Goal: Information Seeking & Learning: Learn about a topic

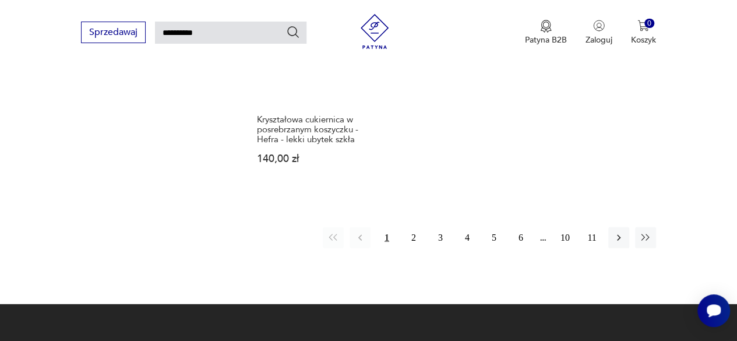
scroll to position [1435, 0]
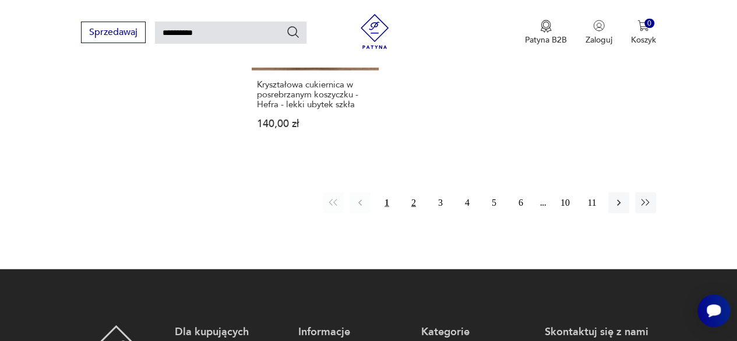
click at [412, 198] on button "2" at bounding box center [413, 202] width 21 height 21
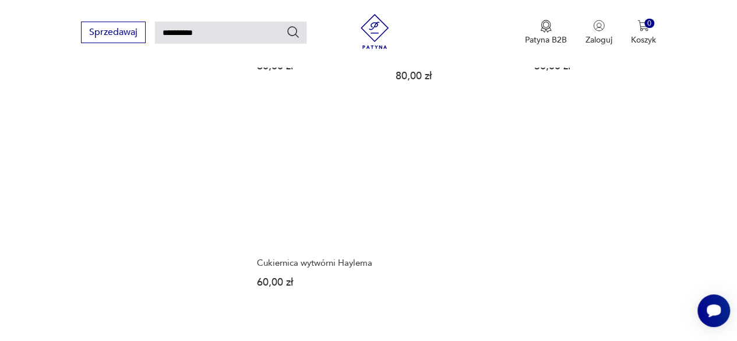
scroll to position [1328, 0]
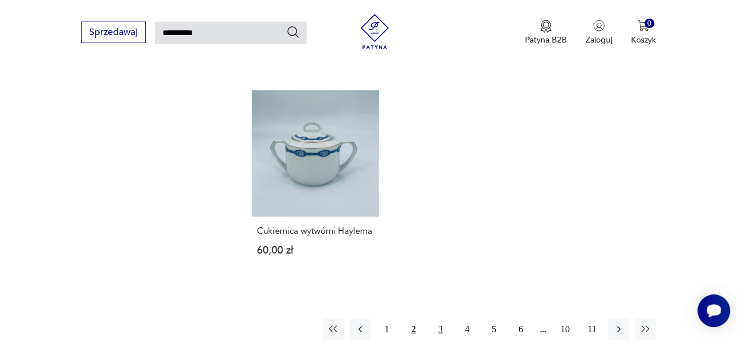
click at [444, 319] on button "3" at bounding box center [440, 329] width 21 height 21
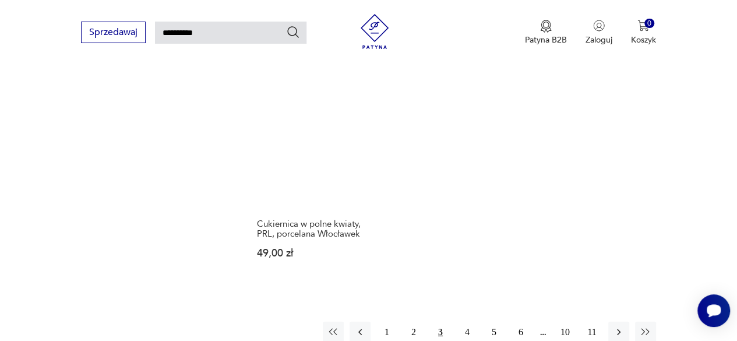
scroll to position [1367, 0]
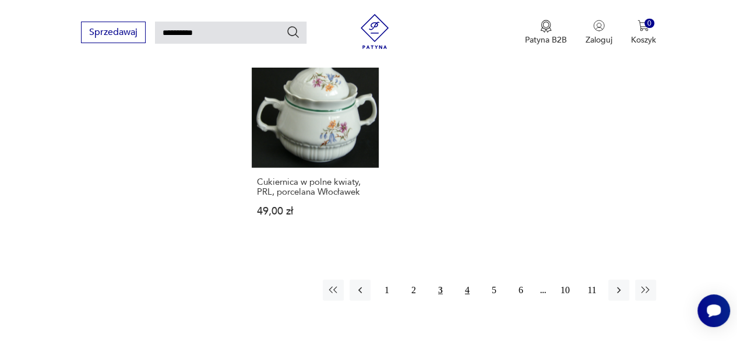
click at [468, 280] on button "4" at bounding box center [467, 290] width 21 height 21
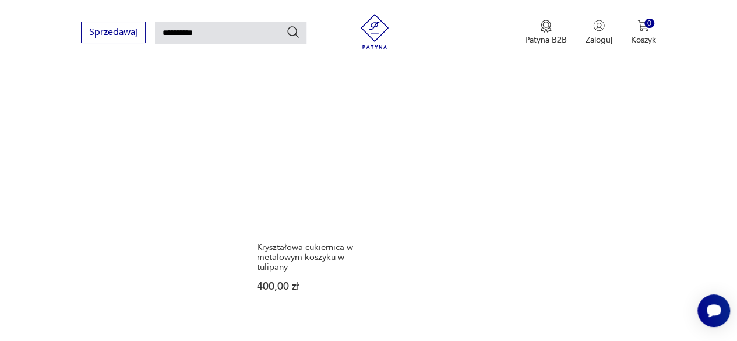
scroll to position [1423, 0]
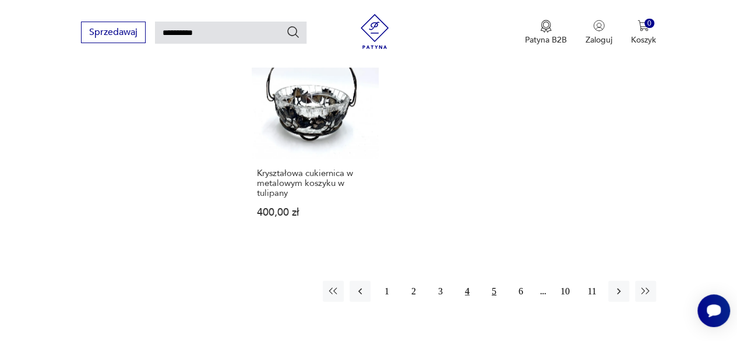
click at [497, 281] on button "5" at bounding box center [493, 291] width 21 height 21
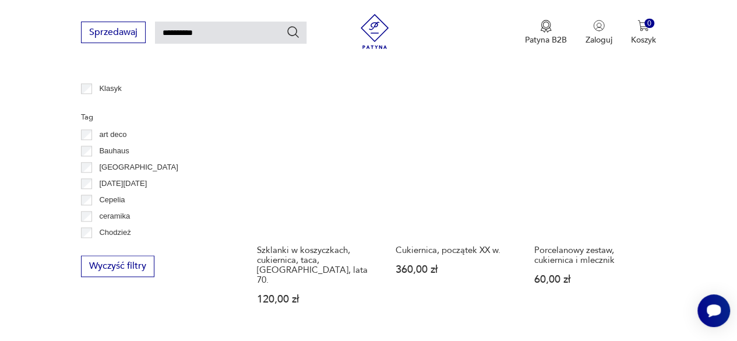
scroll to position [625, 0]
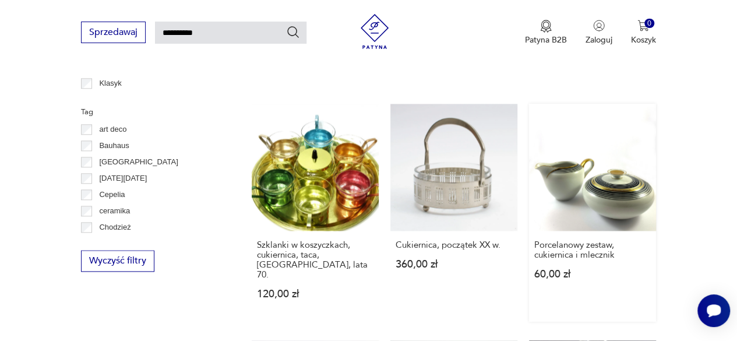
click at [596, 150] on link "Porcelanowy zestaw, cukiernica i mlecznik 60,00 zł" at bounding box center [592, 213] width 127 height 218
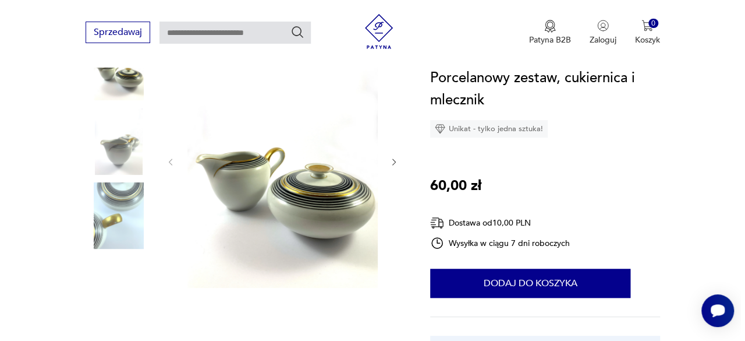
scroll to position [161, 0]
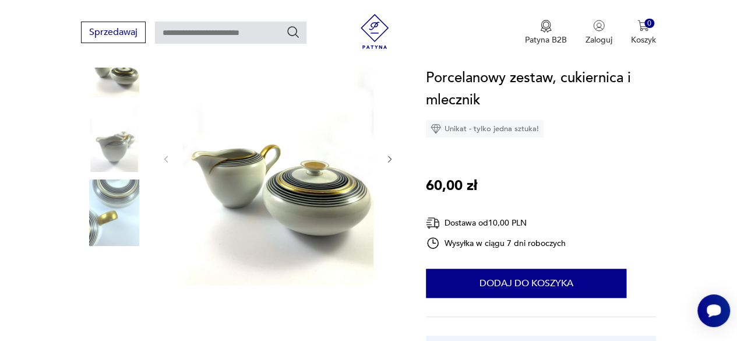
click at [280, 200] on img at bounding box center [278, 158] width 190 height 254
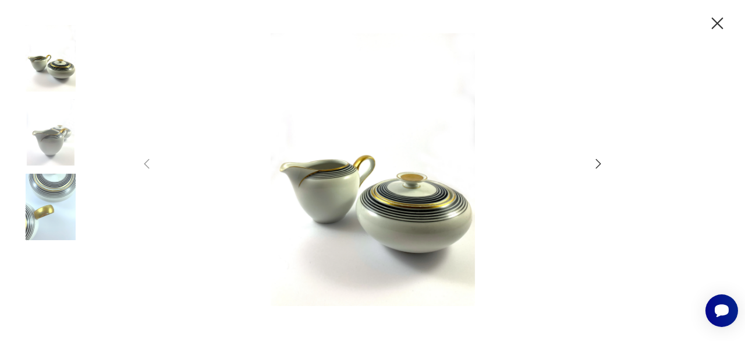
click at [388, 203] on img at bounding box center [372, 169] width 415 height 273
click at [599, 166] on icon "button" at bounding box center [599, 164] width 14 height 14
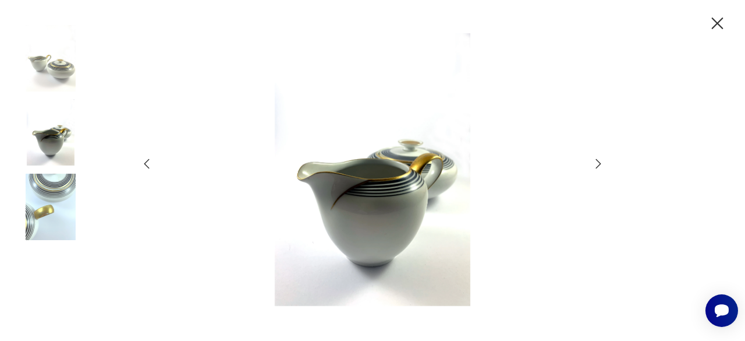
click at [599, 166] on icon "button" at bounding box center [599, 164] width 14 height 14
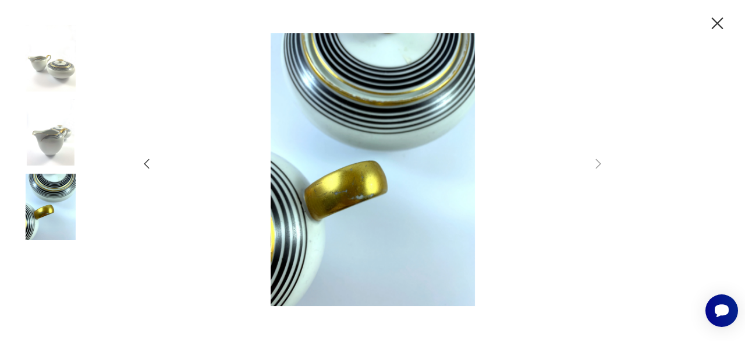
type input "**********"
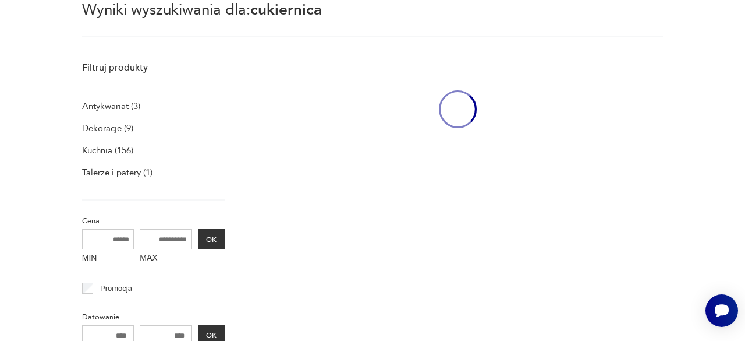
scroll to position [625, 0]
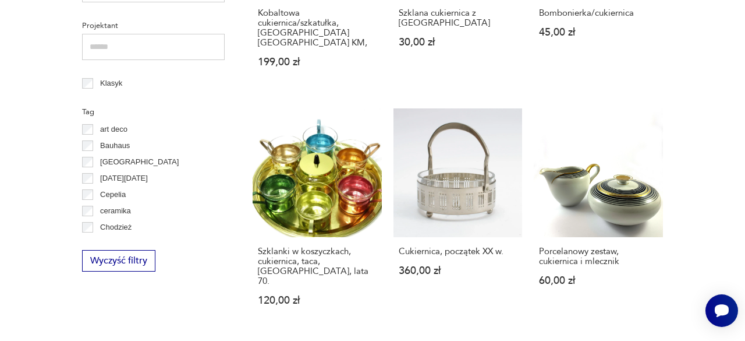
drag, startPoint x: 745, startPoint y: 36, endPoint x: 745, endPoint y: 58, distance: 21.5
click at [622, 108] on link "Porcelanowy zestaw, cukiernica i mlecznik 60,00 zł" at bounding box center [598, 218] width 129 height 220
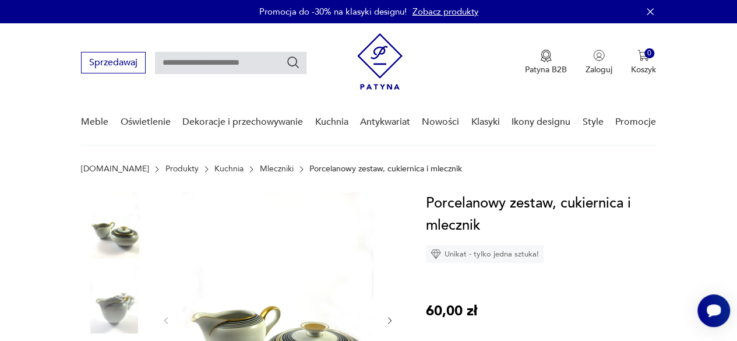
type input "**********"
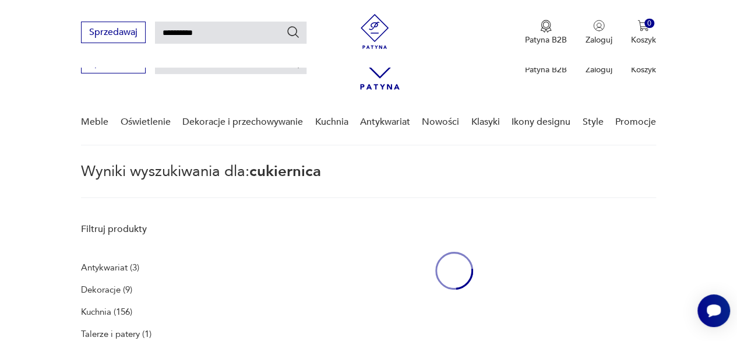
scroll to position [613, 0]
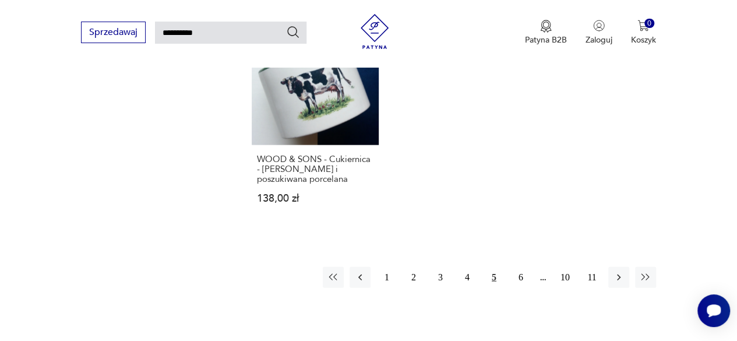
scroll to position [1405, 0]
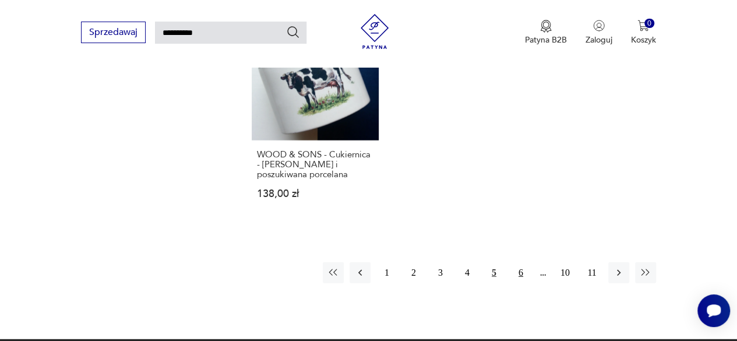
click at [518, 262] on button "6" at bounding box center [520, 272] width 21 height 21
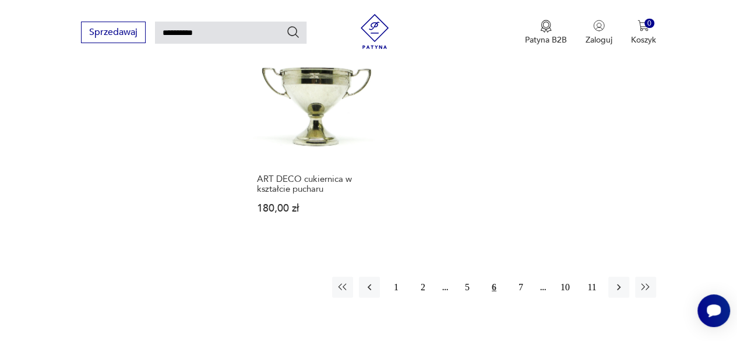
scroll to position [1353, 0]
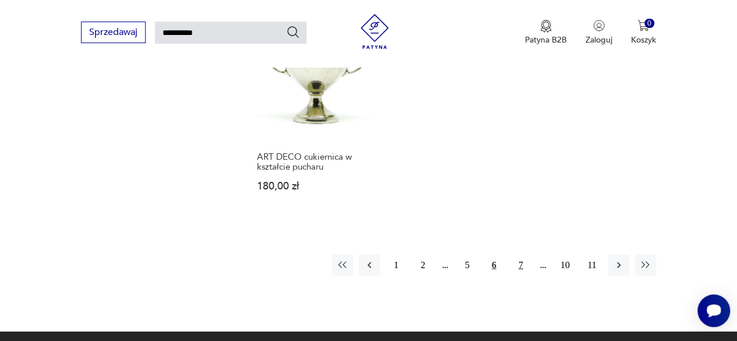
click at [521, 262] on button "7" at bounding box center [520, 264] width 21 height 21
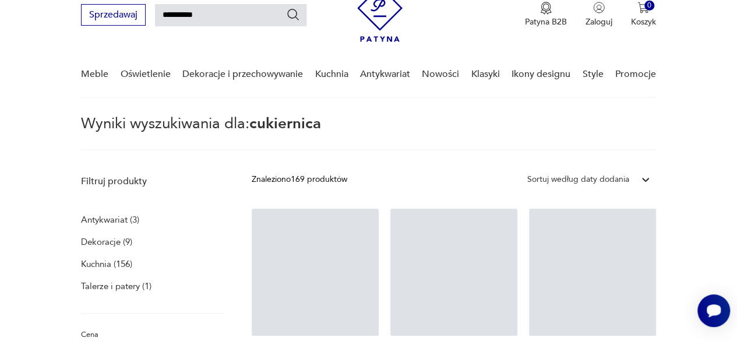
scroll to position [42, 0]
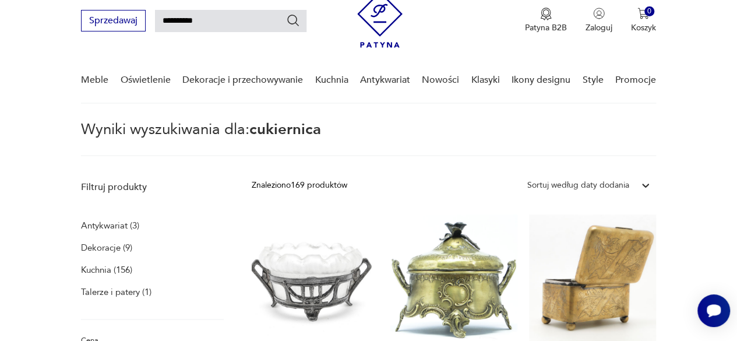
drag, startPoint x: 734, startPoint y: 74, endPoint x: 744, endPoint y: 98, distance: 26.4
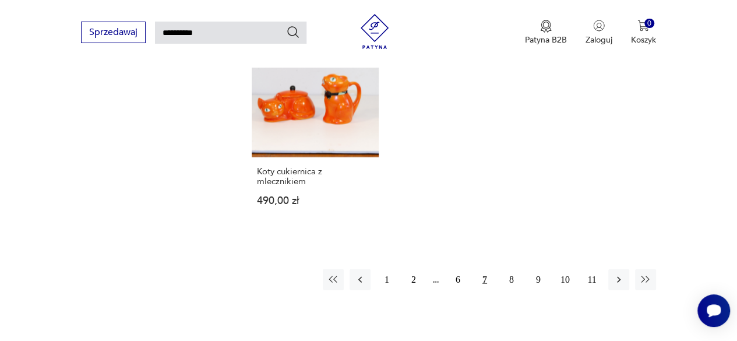
scroll to position [1334, 0]
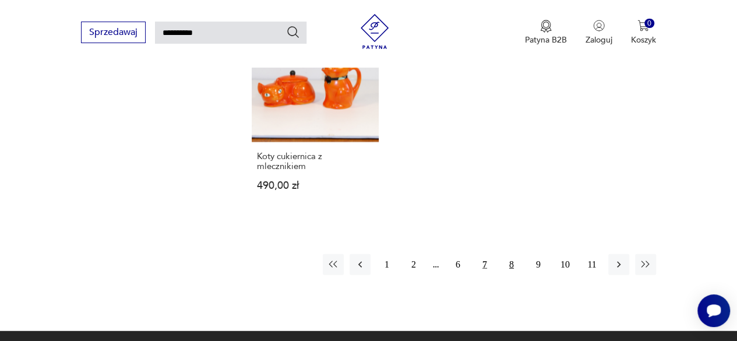
click at [514, 265] on button "8" at bounding box center [511, 264] width 21 height 21
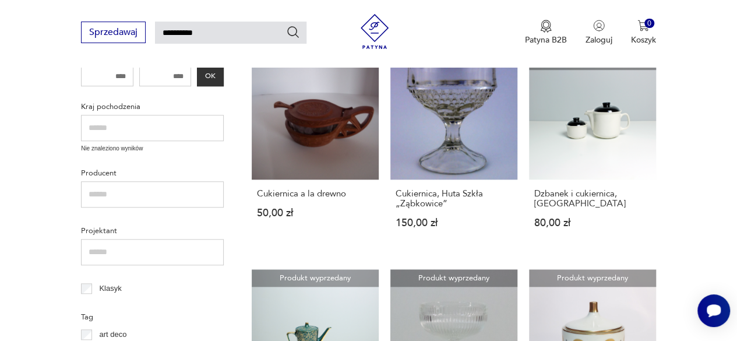
scroll to position [428, 0]
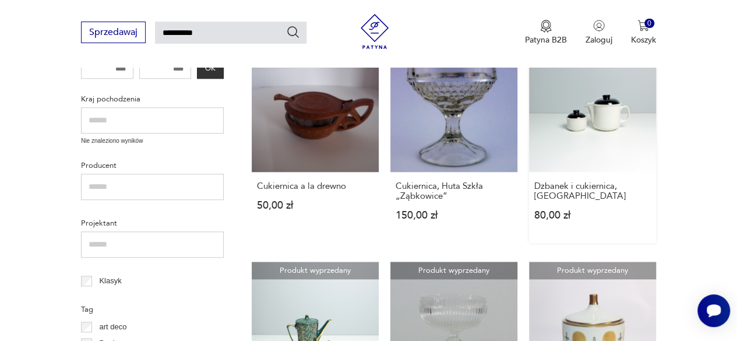
click at [603, 132] on link "Produkt wyprzedany Dzbanek i cukiernica, Tułowice 80,00 zł" at bounding box center [592, 144] width 127 height 198
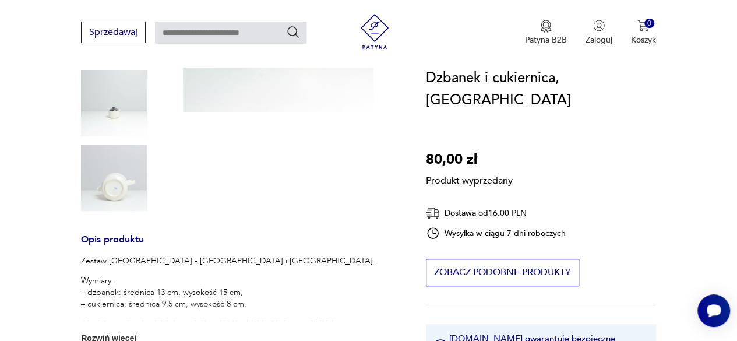
scroll to position [497, 0]
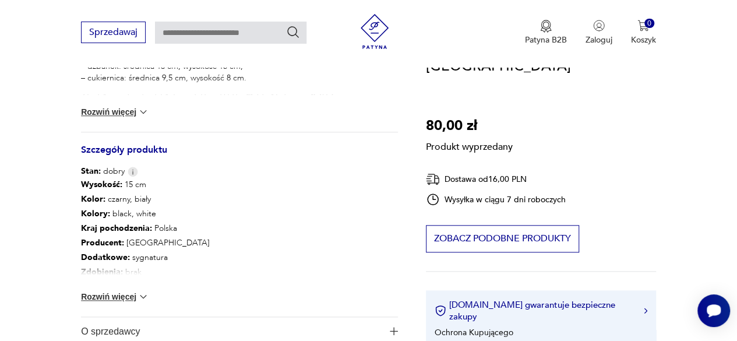
type input "**********"
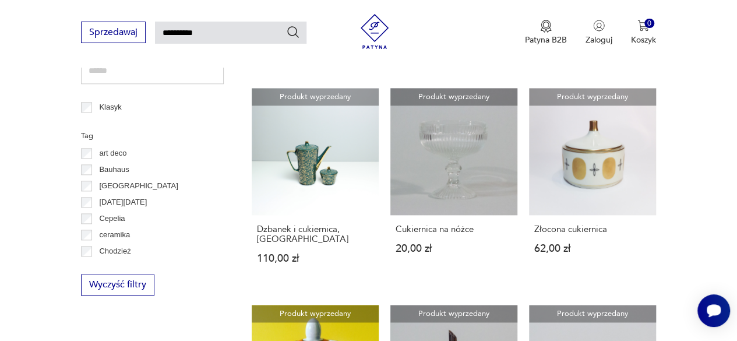
scroll to position [596, 0]
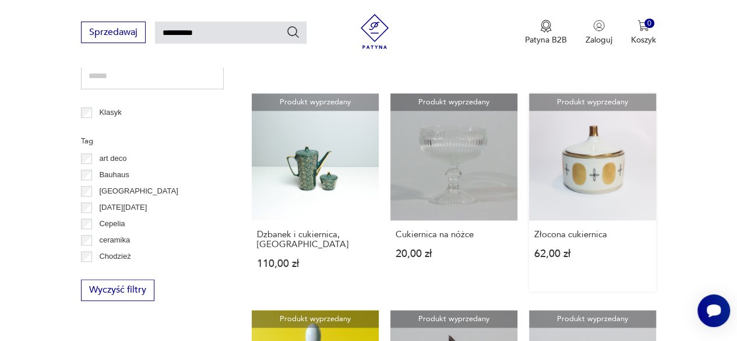
click at [589, 166] on link "Produkt wyprzedany Złocona cukiernica 62,00 zł" at bounding box center [592, 192] width 127 height 198
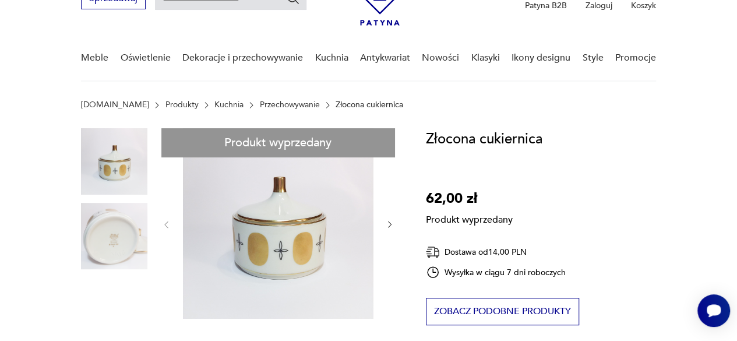
scroll to position [59, 0]
